Goal: Task Accomplishment & Management: Manage account settings

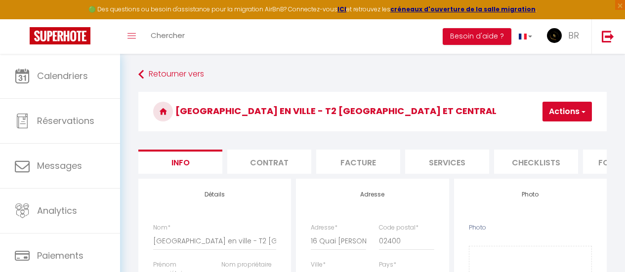
select select "3"
select select "2"
select select "1"
select select "16:00"
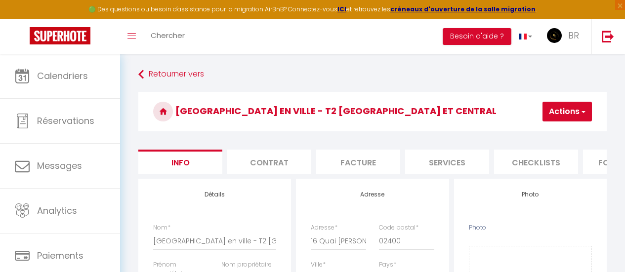
select select "11:00"
select select "30"
select select "120"
select select "0"
select select "28"
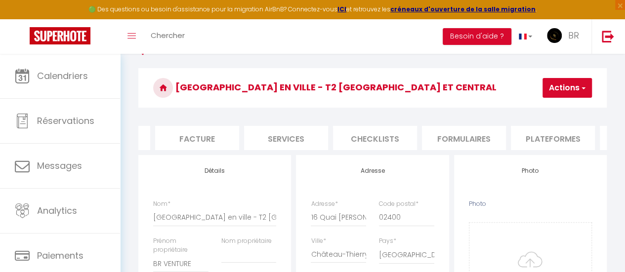
scroll to position [74, 0]
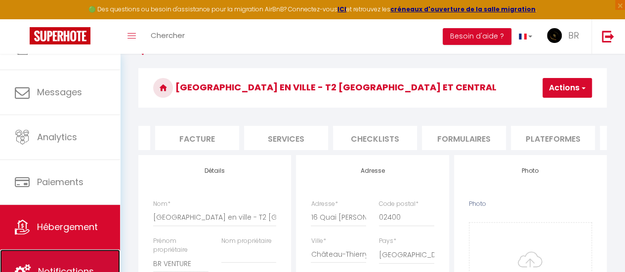
click at [89, 268] on span "Notifications" at bounding box center [66, 271] width 56 height 12
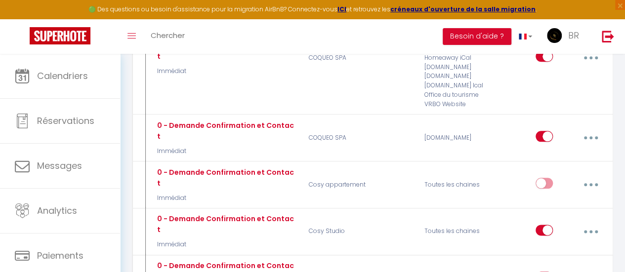
scroll to position [523, 0]
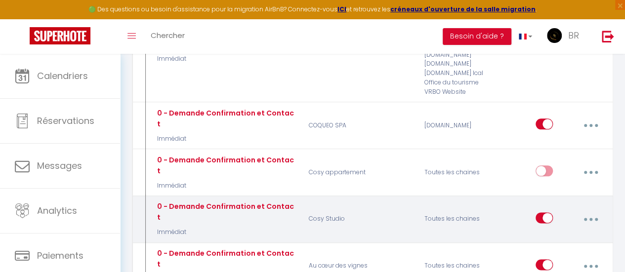
click at [586, 210] on button "button" at bounding box center [590, 219] width 26 height 19
click at [568, 235] on link "Editer" at bounding box center [564, 243] width 73 height 17
type input "0 - Demande Confirmation et Contact"
select select "Immédiat"
select select "if_booking_is_paid"
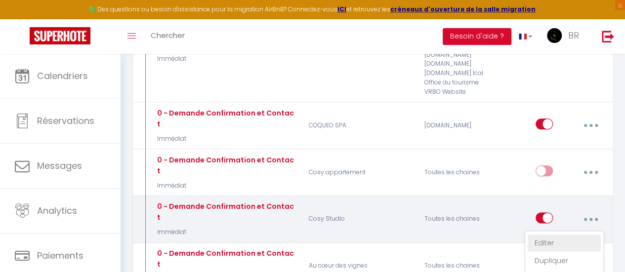
checkbox input "true"
checkbox input "false"
radio input "true"
type input "Demande de confirmation et contact"
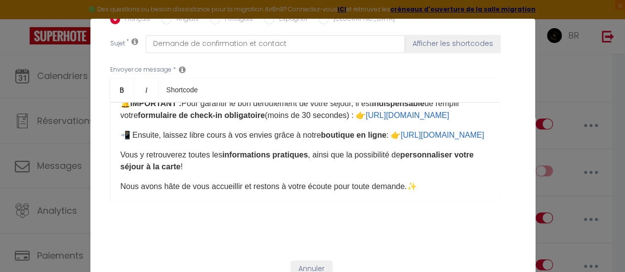
scroll to position [57, 0]
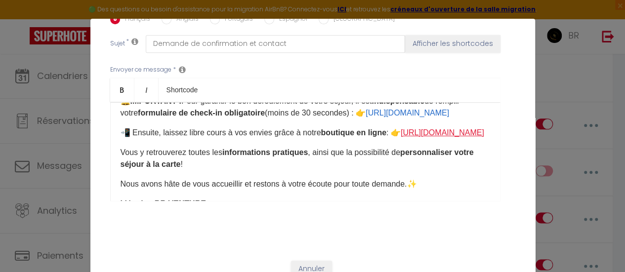
drag, startPoint x: 338, startPoint y: 141, endPoint x: 131, endPoint y: 145, distance: 207.5
click at [131, 139] on p "📲 Ensuite, laissez libre cours à vos envies grâce à notre boutique en ligne : 👉…" at bounding box center [305, 133] width 369 height 12
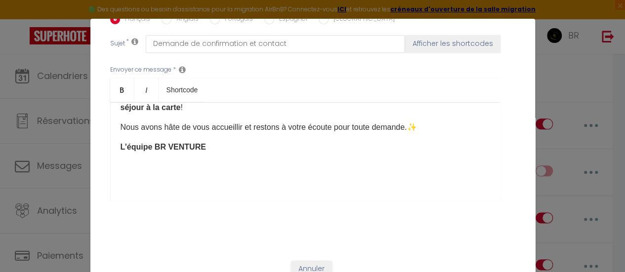
scroll to position [151, 0]
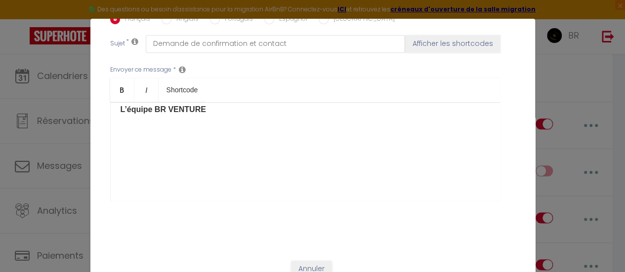
checkbox input "true"
checkbox input "false"
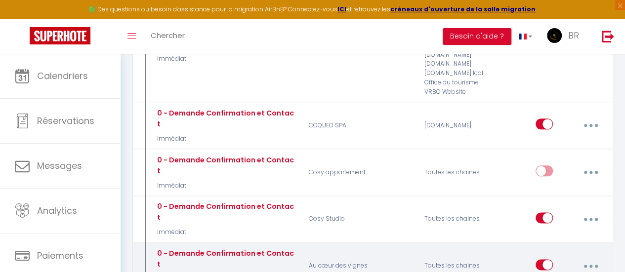
click at [588, 257] on button "button" at bounding box center [590, 266] width 26 height 19
type input "0 - Demande Confirmation et Contact"
select select "Immédiat"
select select "if_booking_is_paid"
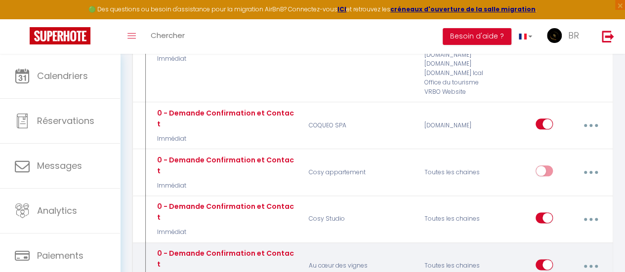
checkbox input "true"
checkbox input "false"
radio input "true"
type input "Demande de confirmation et contact"
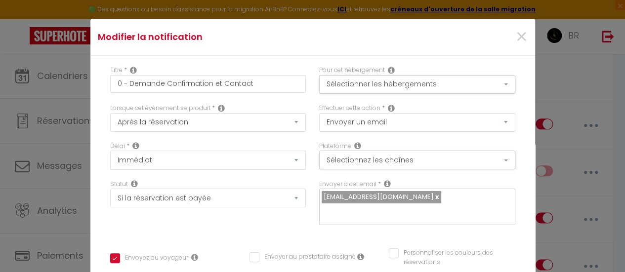
scroll to position [53, 0]
drag, startPoint x: 358, startPoint y: 153, endPoint x: 129, endPoint y: 159, distance: 228.8
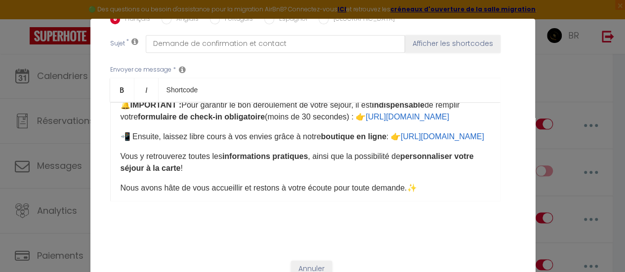
checkbox input "true"
checkbox input "false"
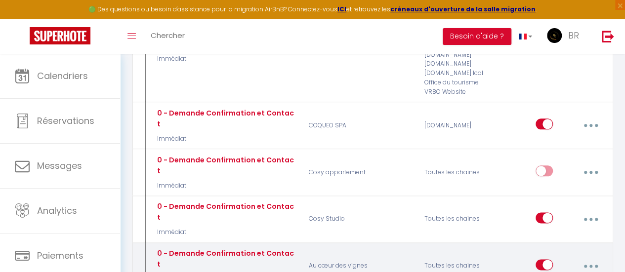
click at [592, 265] on icon "button" at bounding box center [590, 266] width 3 height 3
click at [590, 257] on button "button" at bounding box center [590, 266] width 26 height 19
type input "0 - Demande Confirmation et Contact"
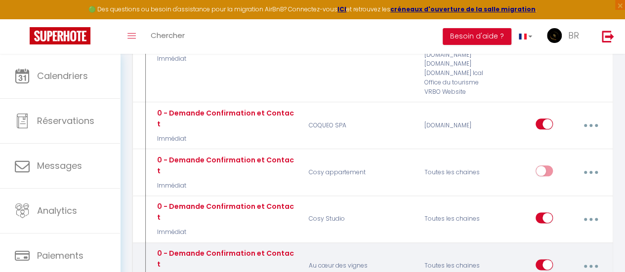
select select "Immédiat"
select select "if_booking_is_paid"
checkbox input "true"
checkbox input "false"
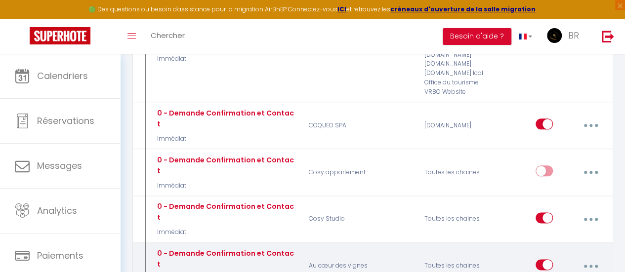
radio input "true"
type input "Demande de confirmation et contact"
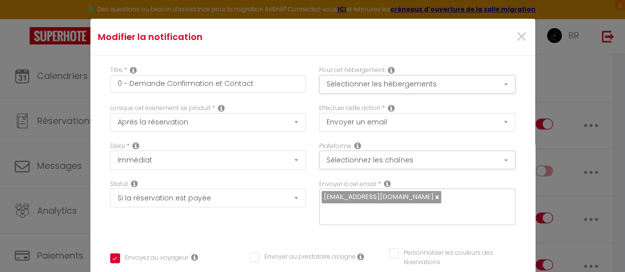
click at [609, 37] on div "Modifier la notification × Titre * 0 - Demande Confirmation et Contact Pour cet…" at bounding box center [312, 136] width 625 height 272
click at [515, 30] on span "×" at bounding box center [521, 37] width 12 height 30
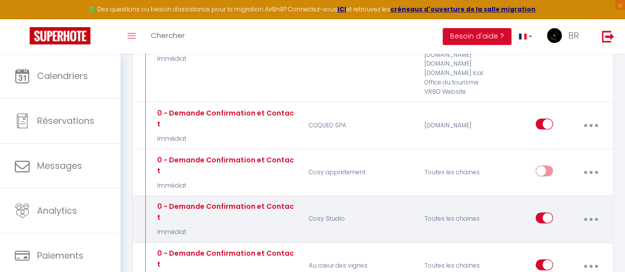
click at [589, 210] on button "button" at bounding box center [590, 219] width 26 height 19
click at [562, 235] on link "Editer" at bounding box center [564, 243] width 73 height 17
checkbox input "true"
checkbox input "false"
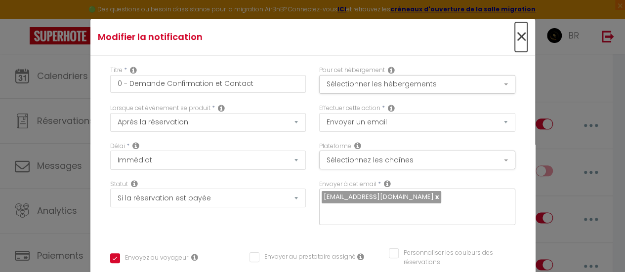
click at [515, 38] on span "×" at bounding box center [521, 37] width 12 height 30
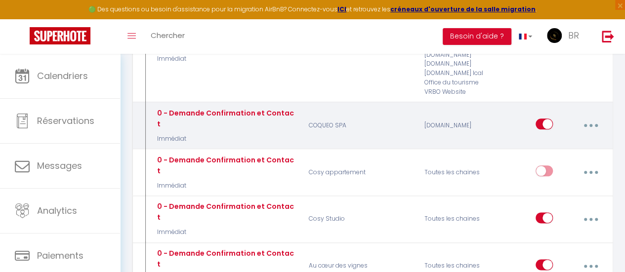
click at [587, 116] on button "button" at bounding box center [590, 125] width 26 height 19
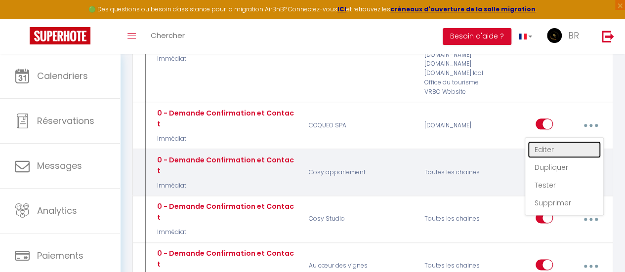
click at [555, 141] on link "Editer" at bounding box center [564, 149] width 73 height 17
checkbox input "true"
checkbox input "false"
type input "IMPORTANT : Afin de confirmer votre réservation à [RENTAL:NAME]"
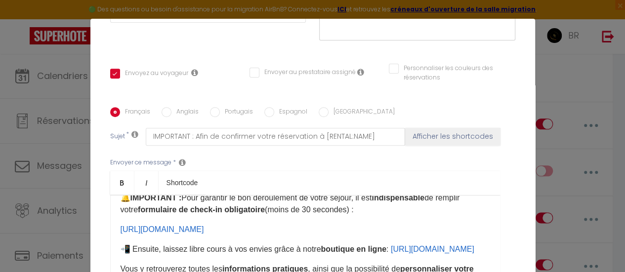
scroll to position [215, 0]
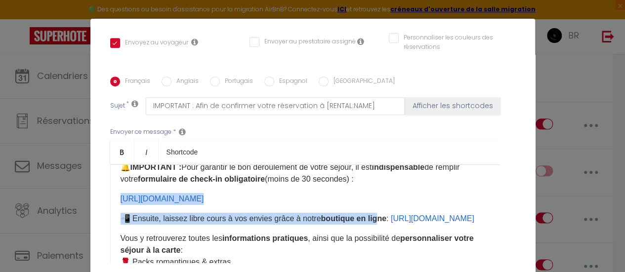
drag, startPoint x: 377, startPoint y: 190, endPoint x: 97, endPoint y: 180, distance: 280.2
click at [97, 180] on div "Titre * 0 - Demande Confirmation et Contact Pour cet hébergement Sélectionner l…" at bounding box center [312, 76] width 445 height 473
click at [391, 213] on p "📲 Ensuite, laissez libre cours à vos envies grâce à notre boutique en ligne : ​…" at bounding box center [305, 219] width 369 height 12
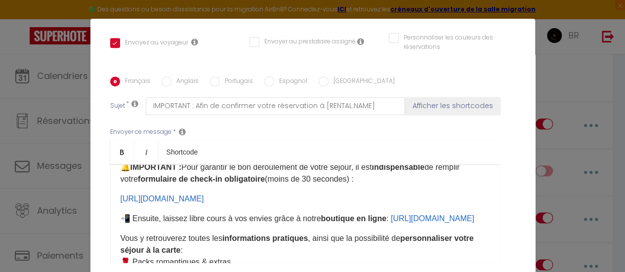
drag, startPoint x: 345, startPoint y: 184, endPoint x: 91, endPoint y: 182, distance: 253.9
click at [91, 182] on div "Titre * 0 - Demande Confirmation et Contact Pour cet hébergement Sélectionner l…" at bounding box center [312, 76] width 445 height 473
drag, startPoint x: 389, startPoint y: 173, endPoint x: 111, endPoint y: 182, distance: 278.7
click at [111, 182] on div "Bonjour [GUEST:FIRST_NAME], ✨ Votre expérience à [RENTAL:NAME] commence ici ✨ 🔔…" at bounding box center [305, 213] width 390 height 99
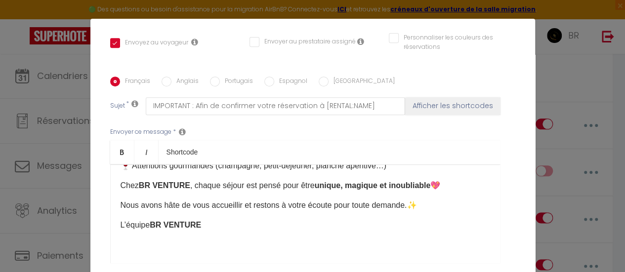
scroll to position [278, 0]
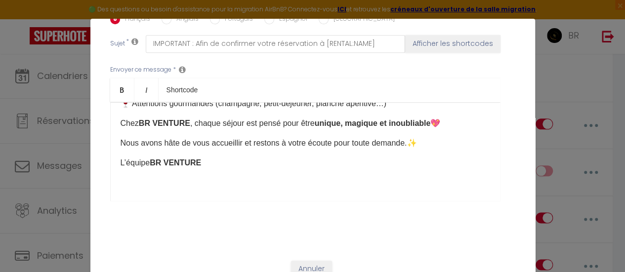
checkbox input "true"
checkbox input "false"
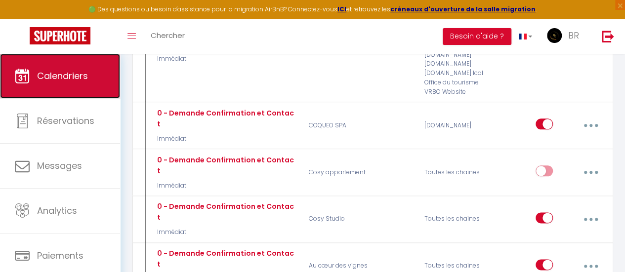
click at [53, 81] on span "Calendriers" at bounding box center [62, 76] width 51 height 12
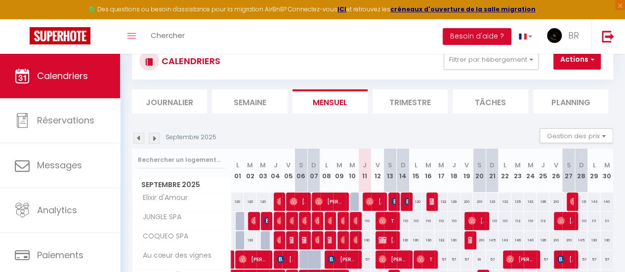
scroll to position [39, 0]
